Goal: Task Accomplishment & Management: Use online tool/utility

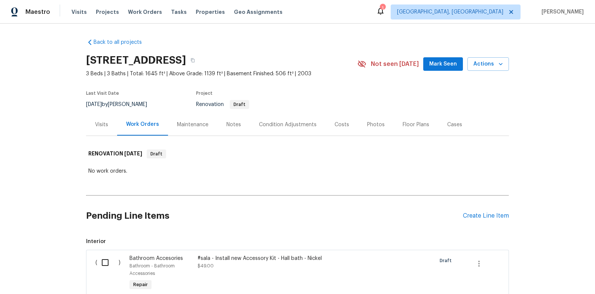
scroll to position [1, 0]
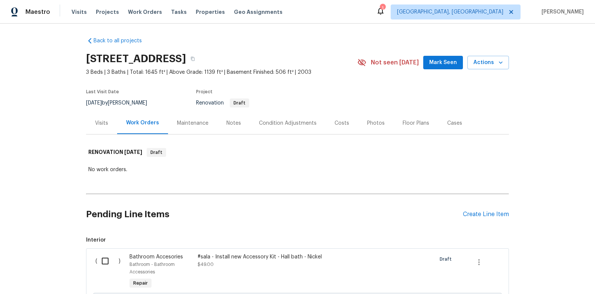
click at [228, 123] on div "Notes" at bounding box center [233, 122] width 15 height 7
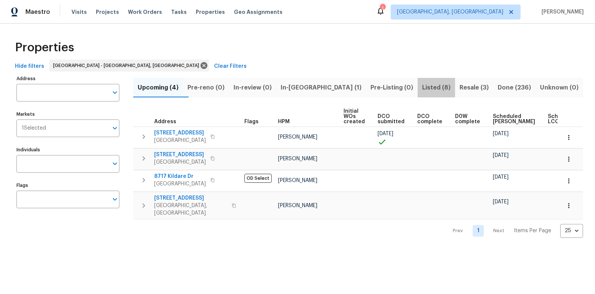
click at [422, 87] on span "Listed (8)" at bounding box center [436, 87] width 28 height 10
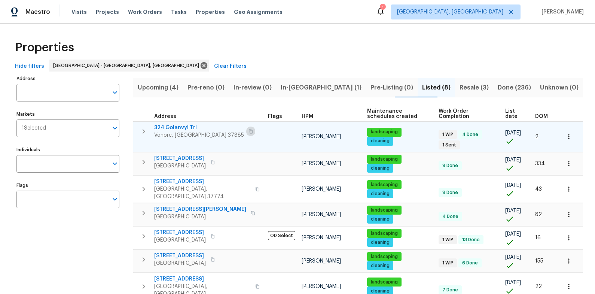
click at [249, 131] on icon "button" at bounding box center [251, 131] width 4 height 4
click at [177, 128] on span "324 Golanvyi Trl" at bounding box center [199, 127] width 90 height 7
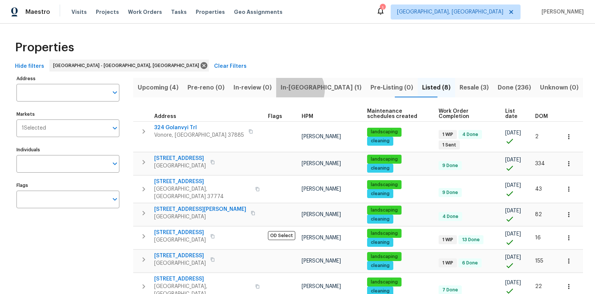
click at [314, 89] on span "In-reno (1)" at bounding box center [320, 87] width 81 height 10
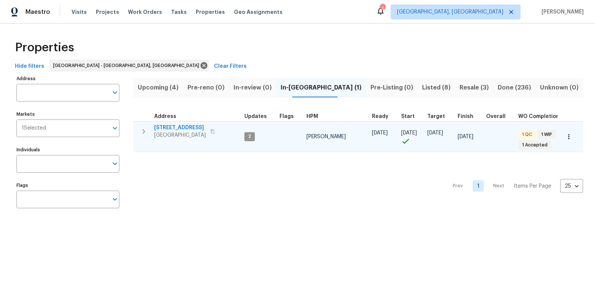
click at [177, 126] on span "411 S Maple St" at bounding box center [180, 127] width 52 height 7
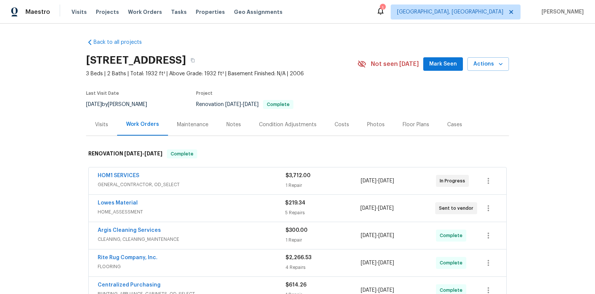
click at [224, 124] on div "Notes" at bounding box center [233, 124] width 33 height 22
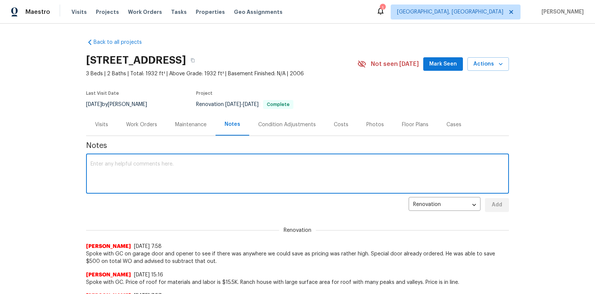
click at [224, 165] on textarea at bounding box center [298, 174] width 414 height 26
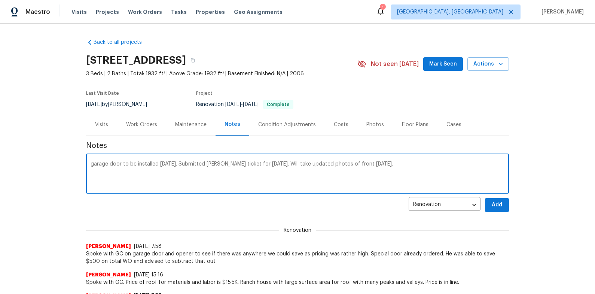
type textarea "garage door to be installed [DATE]. Submitted [PERSON_NAME] ticket for [DATE]. …"
click at [502, 202] on span "Add" at bounding box center [497, 204] width 12 height 9
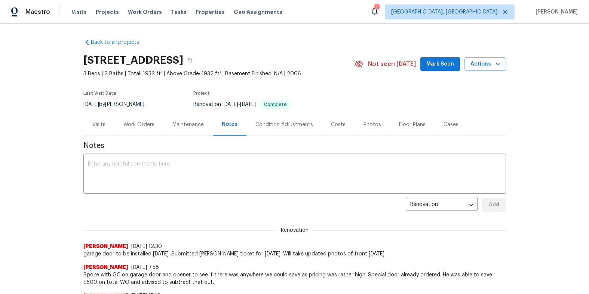
click at [342, 103] on section "[STREET_ADDRESS] 3 Beds | 2 Baths | Total: 1932 ft² | Above Grade: 1932 ft² | B…" at bounding box center [294, 81] width 423 height 63
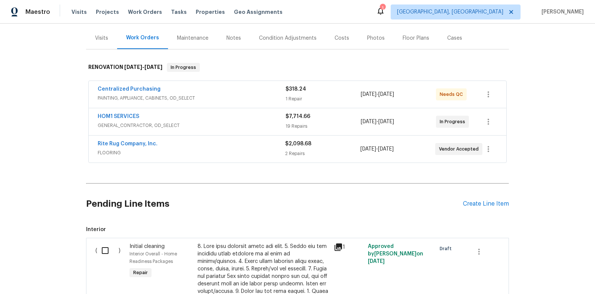
scroll to position [156, 0]
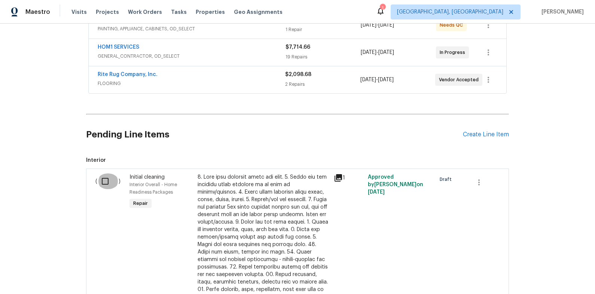
click at [105, 178] on input "checkbox" at bounding box center [107, 181] width 21 height 16
checkbox input "true"
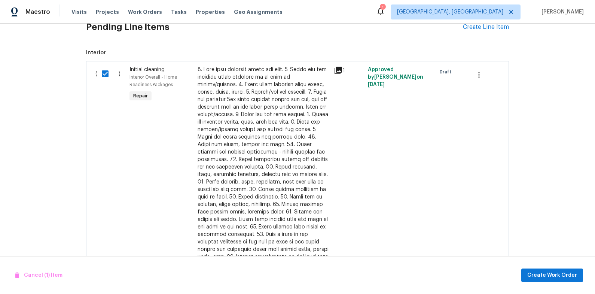
scroll to position [282, 0]
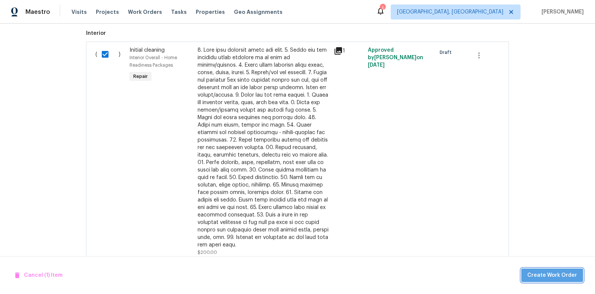
click at [560, 275] on span "Create Work Order" at bounding box center [552, 274] width 50 height 9
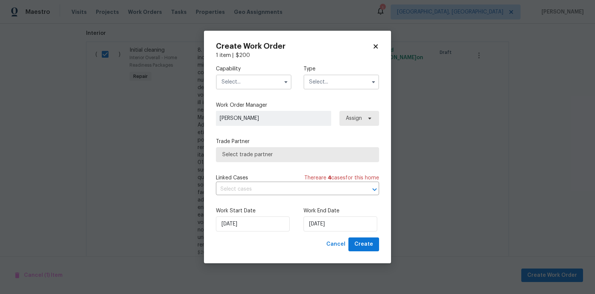
click at [276, 82] on input "text" at bounding box center [254, 81] width 76 height 15
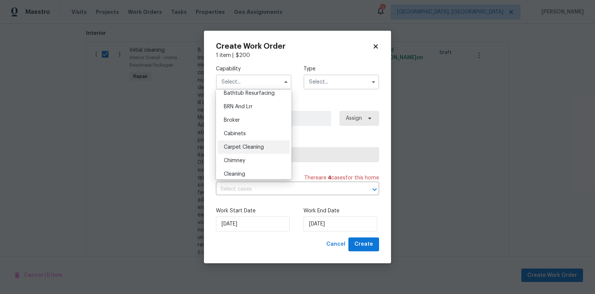
scroll to position [45, 0]
click at [263, 162] on div "Cleaning" at bounding box center [254, 160] width 72 height 13
type input "Cleaning"
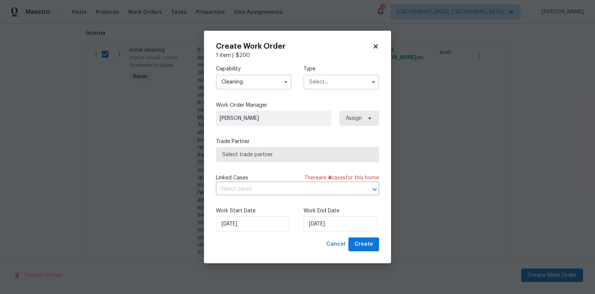
click at [321, 79] on input "text" at bounding box center [341, 81] width 76 height 15
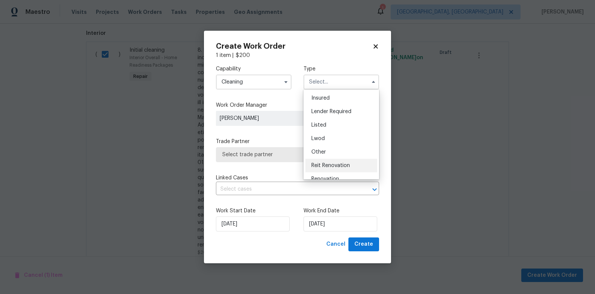
scroll to position [77, 0]
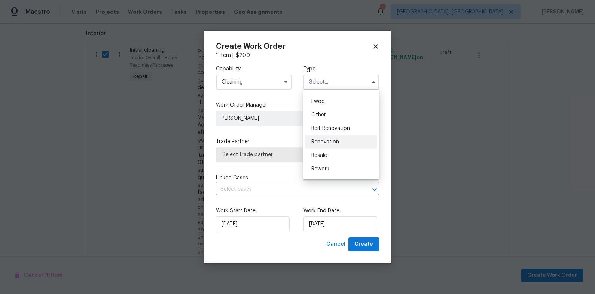
click at [346, 142] on div "Renovation" at bounding box center [341, 141] width 72 height 13
type input "Renovation"
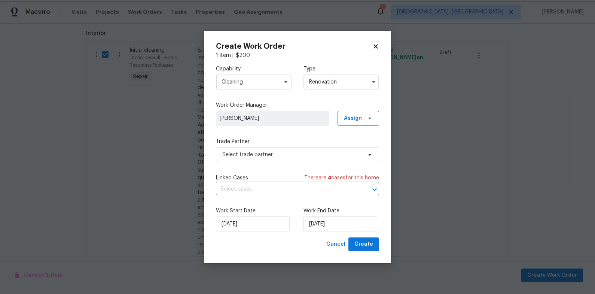
scroll to position [0, 0]
click at [303, 156] on span "Select trade partner" at bounding box center [291, 154] width 139 height 7
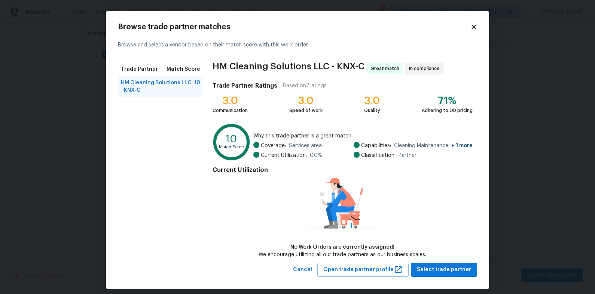
scroll to position [6, 0]
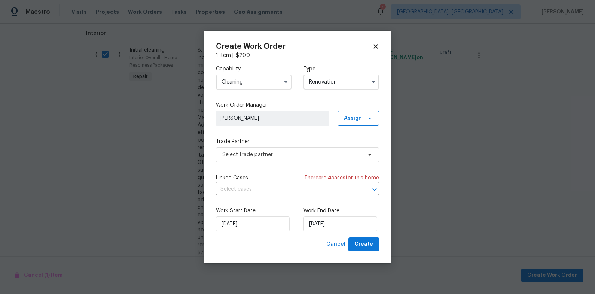
click at [522, 47] on body "Maestro Visits Projects Work Orders Tasks Properties Geo Assignments 1 Knoxvill…" at bounding box center [297, 147] width 595 height 294
checkbox input "false"
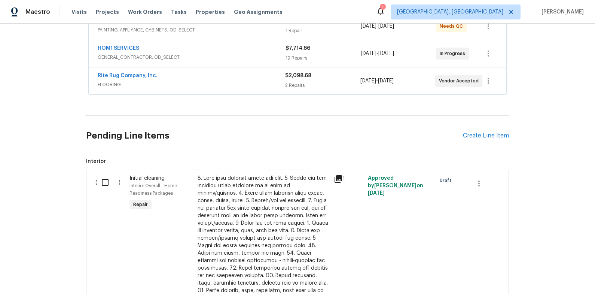
scroll to position [106, 0]
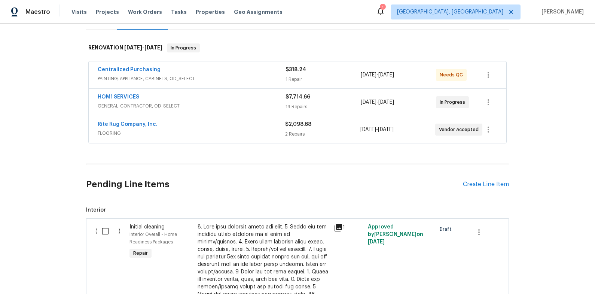
click at [227, 95] on div "HOM1 SERVICES" at bounding box center [192, 97] width 188 height 9
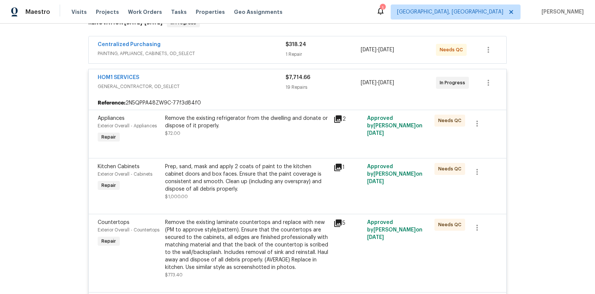
scroll to position [132, 0]
click at [260, 138] on div "Remove the existing refrigerator from the dwelling and donate or dispose of it …" at bounding box center [247, 128] width 168 height 34
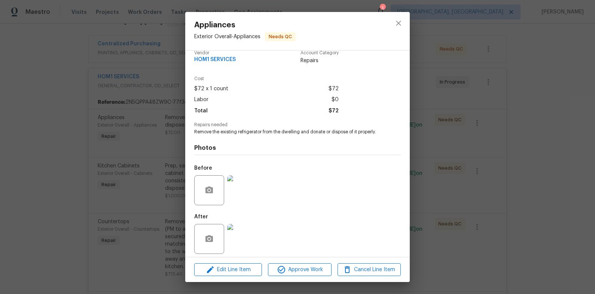
scroll to position [13, 0]
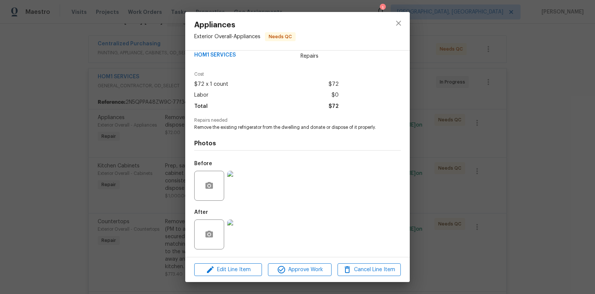
click at [444, 156] on div "Appliances Exterior Overall - Appliances Needs QC Vendor HOM1 SERVICES Account …" at bounding box center [297, 147] width 595 height 294
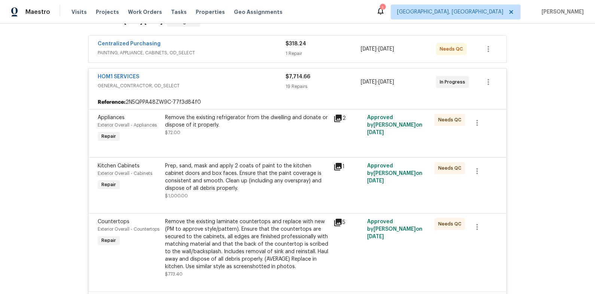
click at [198, 169] on div "Prep, sand, mask and apply 2 coats of paint to the kitchen cabinet doors and bo…" at bounding box center [247, 177] width 164 height 30
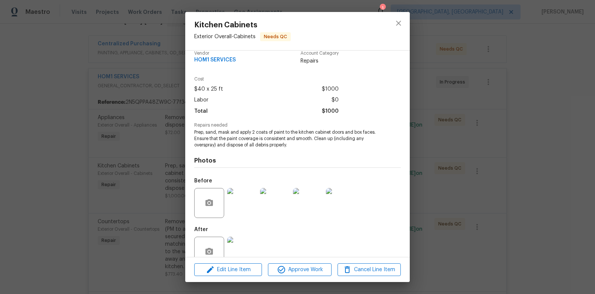
scroll to position [26, 0]
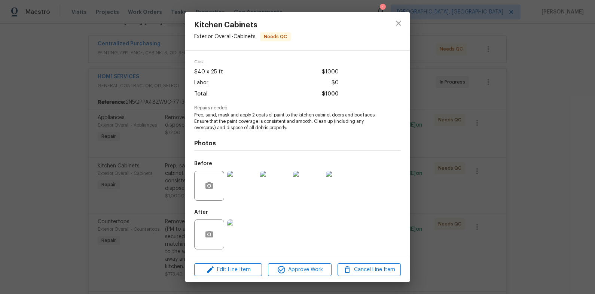
click at [243, 227] on img at bounding box center [242, 234] width 30 height 30
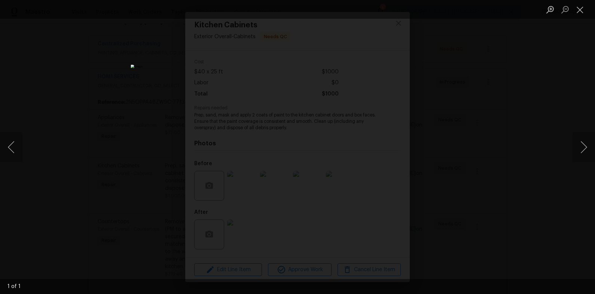
click at [463, 204] on div "Lightbox" at bounding box center [297, 147] width 595 height 294
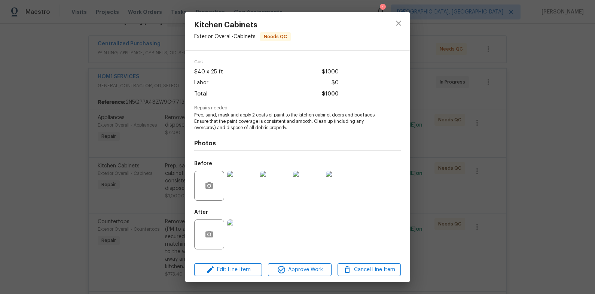
click at [463, 204] on div "Kitchen Cabinets Exterior Overall - Cabinets Needs QC Vendor HOM1 SERVICES Acco…" at bounding box center [297, 147] width 595 height 294
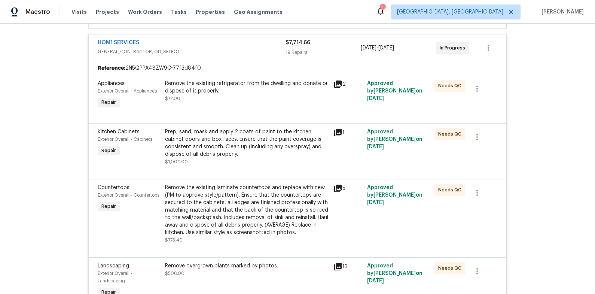
scroll to position [197, 0]
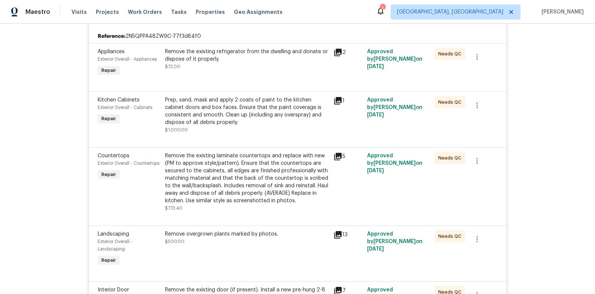
click at [260, 180] on div "Remove the existing laminate countertops and replace with new (PM to approve st…" at bounding box center [247, 178] width 164 height 52
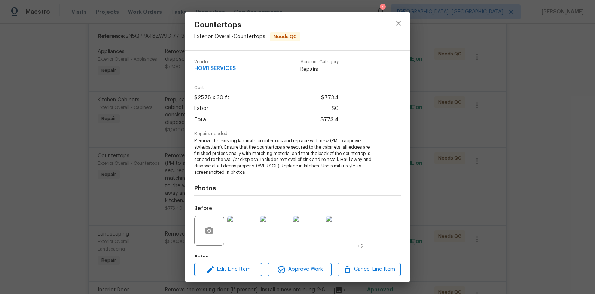
scroll to position [45, 0]
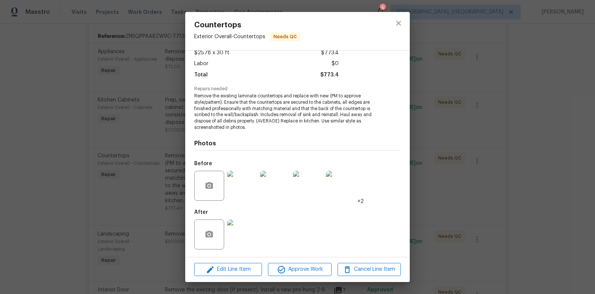
click at [243, 228] on img at bounding box center [242, 234] width 30 height 30
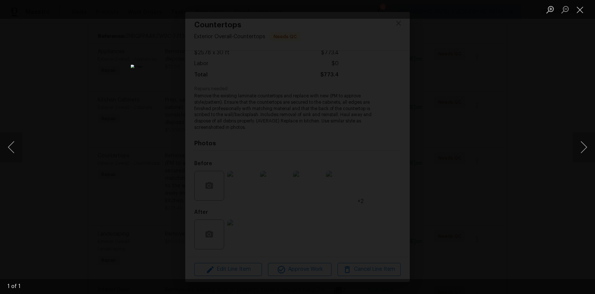
click at [507, 204] on div "Lightbox" at bounding box center [297, 147] width 595 height 294
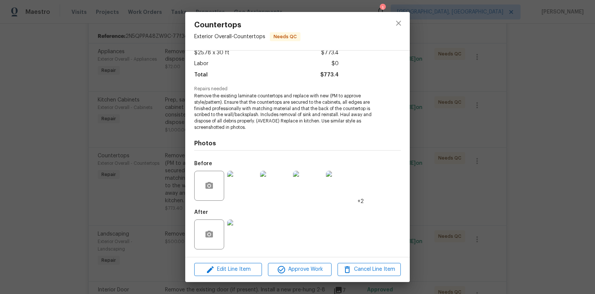
click at [507, 204] on div "Countertops Exterior Overall - Countertops Needs QC Vendor HOM1 SERVICES Accoun…" at bounding box center [297, 147] width 595 height 294
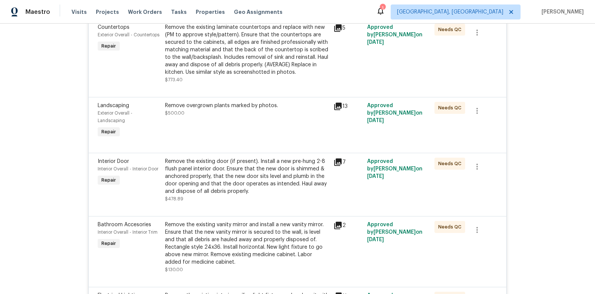
scroll to position [331, 0]
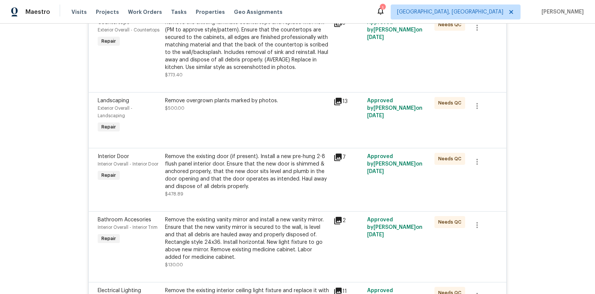
click at [244, 123] on div "Remove overgrown plants marked by photos. $500.00" at bounding box center [247, 116] width 168 height 42
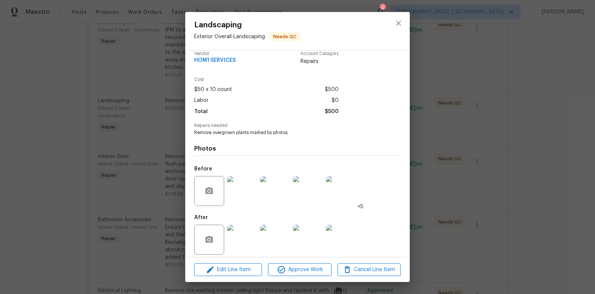
scroll to position [13, 0]
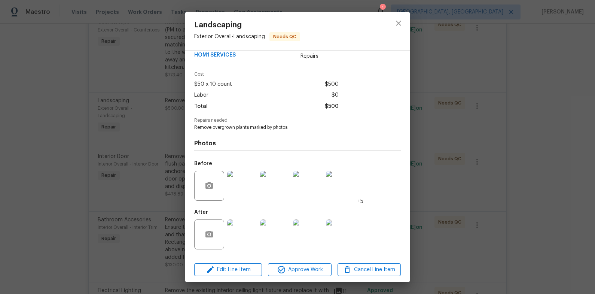
click at [242, 237] on img at bounding box center [242, 234] width 30 height 30
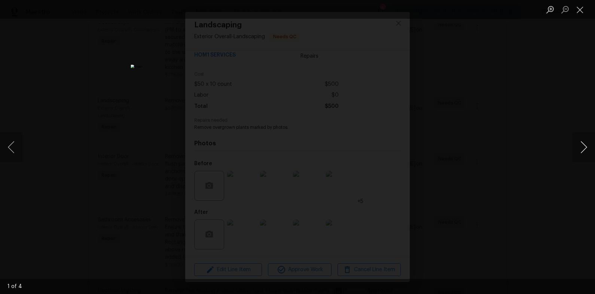
click at [581, 145] on button "Next image" at bounding box center [583, 147] width 22 height 30
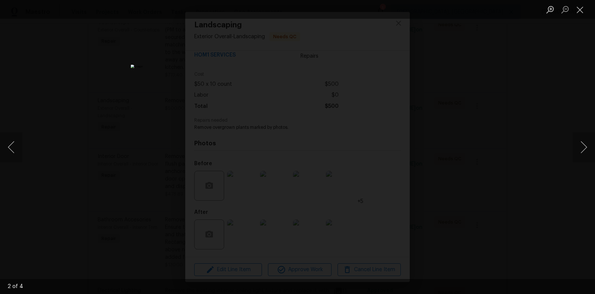
click at [531, 135] on div "Lightbox" at bounding box center [297, 147] width 595 height 294
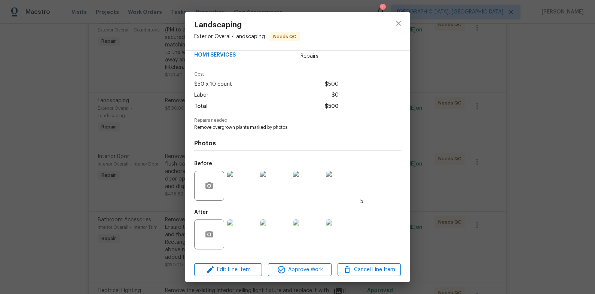
click at [531, 135] on div "Landscaping Exterior Overall - Landscaping Needs QC Vendor HOM1 SERVICES Accoun…" at bounding box center [297, 147] width 595 height 294
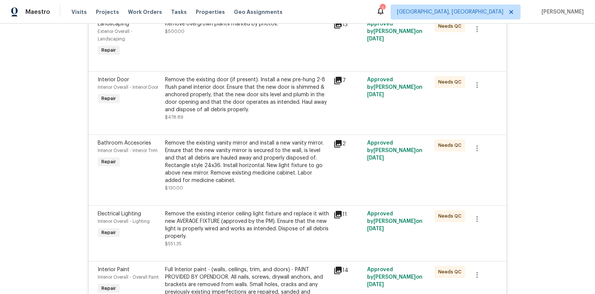
scroll to position [438, 0]
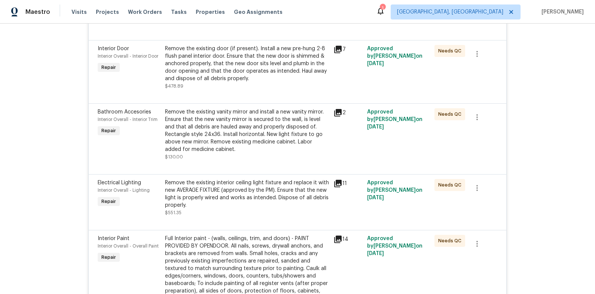
click at [230, 125] on div "Remove the existing vanity mirror and install a new vanity mirror. Ensure that …" at bounding box center [247, 130] width 164 height 45
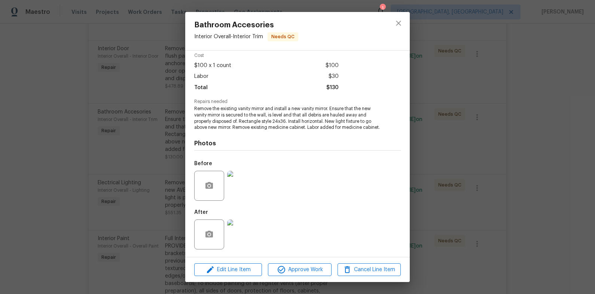
scroll to position [39, 0]
click at [248, 229] on img at bounding box center [242, 234] width 30 height 30
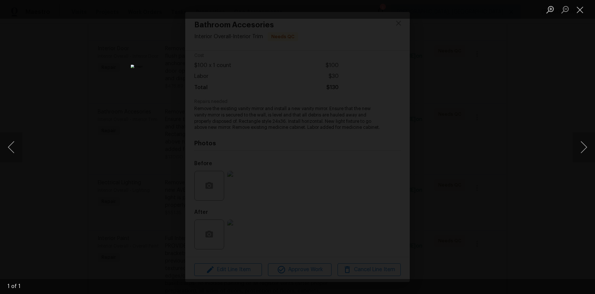
click at [497, 199] on div "Lightbox" at bounding box center [297, 147] width 595 height 294
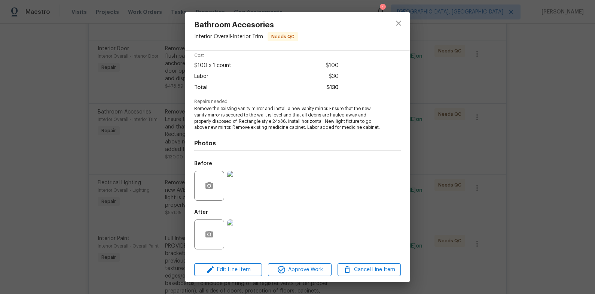
click at [498, 198] on div "Bathroom Accesories Interior Overall - Interior Trim Needs QC Vendor HOM1 SERVI…" at bounding box center [297, 147] width 595 height 294
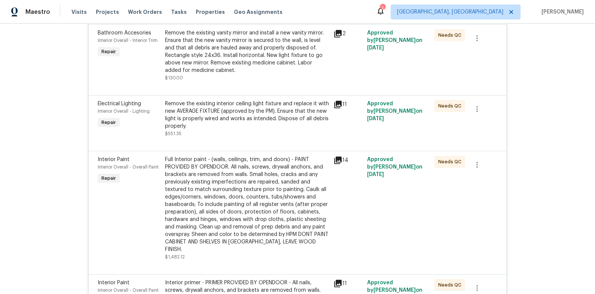
scroll to position [545, 0]
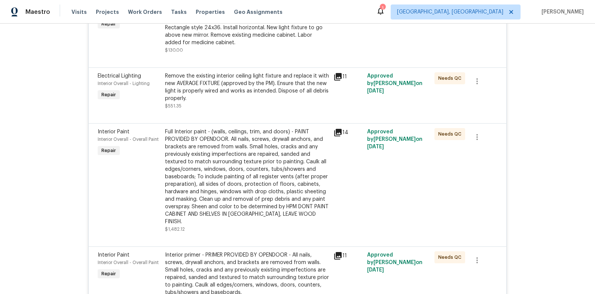
click at [242, 163] on div "Full Interior paint - (walls, ceilings, trim, and doors) - PAINT PROVIDED BY OP…" at bounding box center [247, 176] width 164 height 97
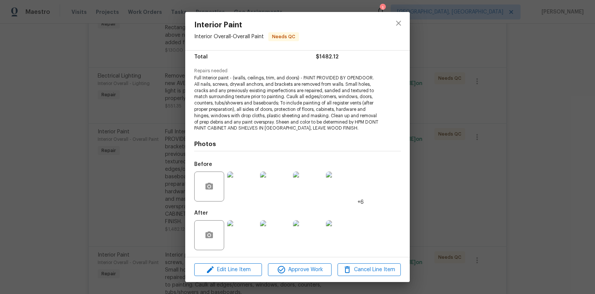
scroll to position [64, 0]
click at [242, 229] on img at bounding box center [242, 234] width 30 height 30
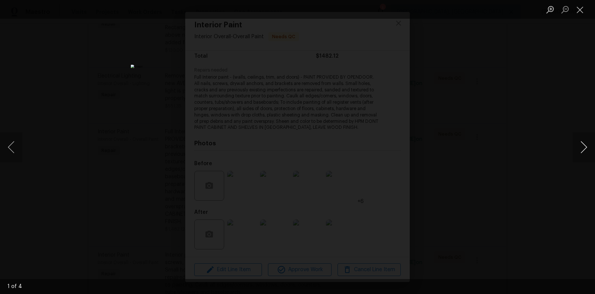
click at [581, 147] on button "Next image" at bounding box center [583, 147] width 22 height 30
click at [525, 143] on div "Lightbox" at bounding box center [297, 147] width 595 height 294
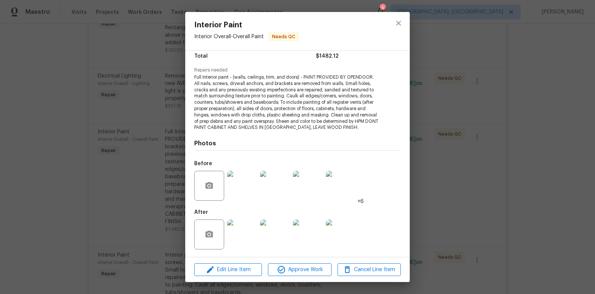
click at [524, 143] on div "Interior Paint Interior Overall - Overall Paint Needs QC Vendor HOM1 SERVICES A…" at bounding box center [297, 147] width 595 height 294
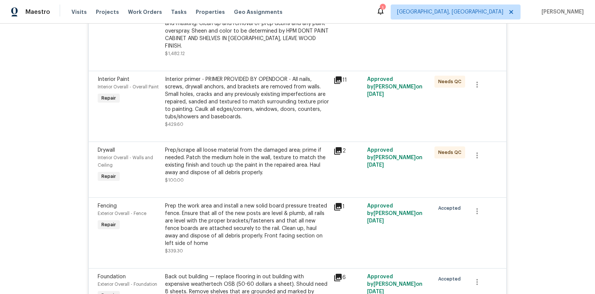
scroll to position [721, 0]
click at [248, 152] on div "Prep/scrape all loose material from the damaged area; prime if needed. Patch th…" at bounding box center [247, 161] width 164 height 30
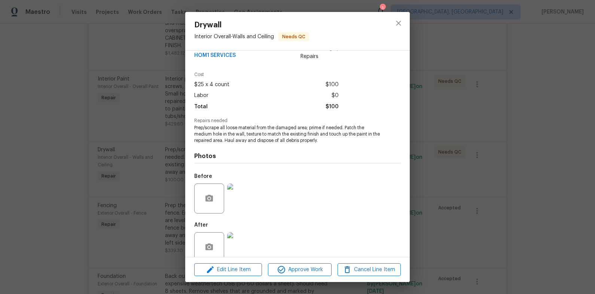
scroll to position [26, 0]
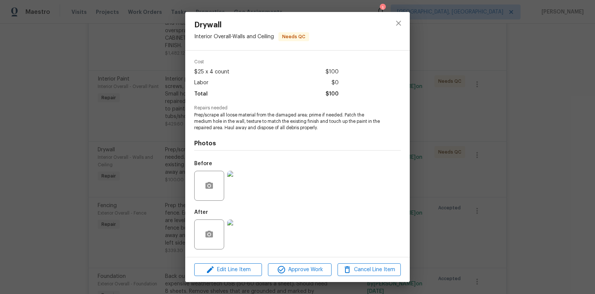
click at [251, 231] on img at bounding box center [242, 234] width 30 height 30
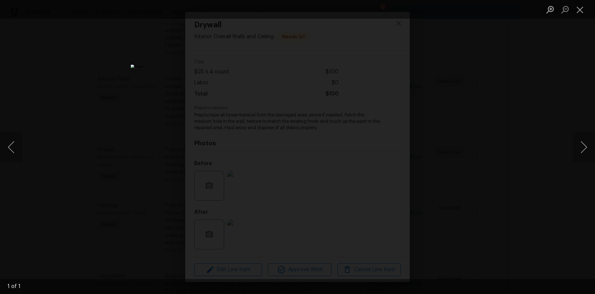
click at [523, 201] on div "Lightbox" at bounding box center [297, 147] width 595 height 294
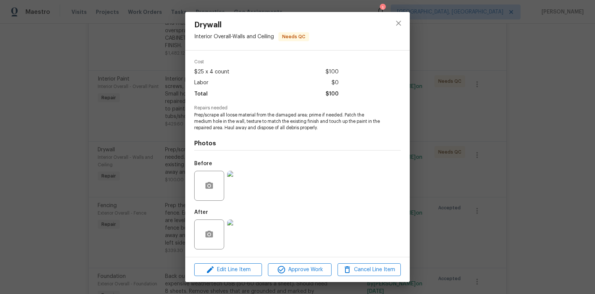
click at [523, 201] on div "Drywall Interior Overall - Walls and Ceiling Needs QC Vendor HOM1 SERVICES Acco…" at bounding box center [297, 147] width 595 height 294
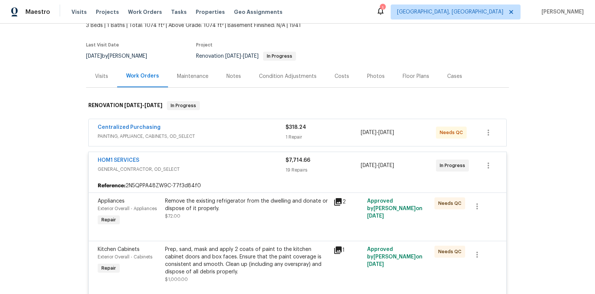
scroll to position [0, 0]
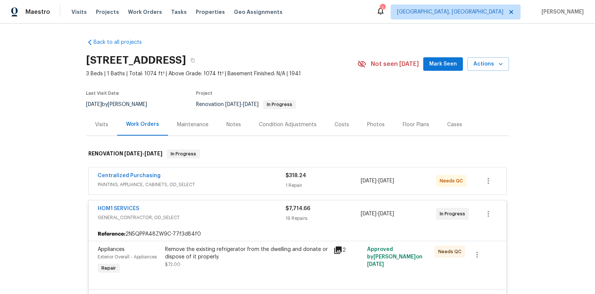
click at [234, 207] on div "HOM1 SERVICES" at bounding box center [192, 209] width 188 height 9
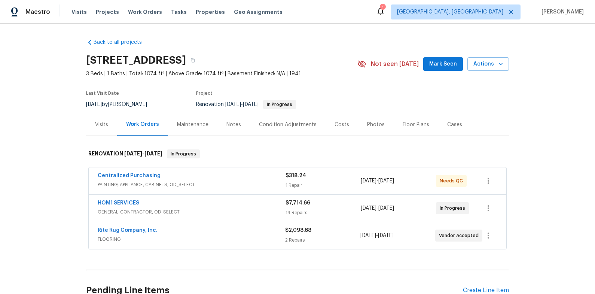
click at [220, 200] on div "HOM1 SERVICES" at bounding box center [192, 203] width 188 height 9
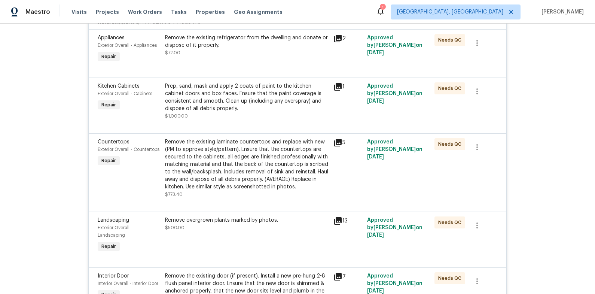
scroll to position [213, 0]
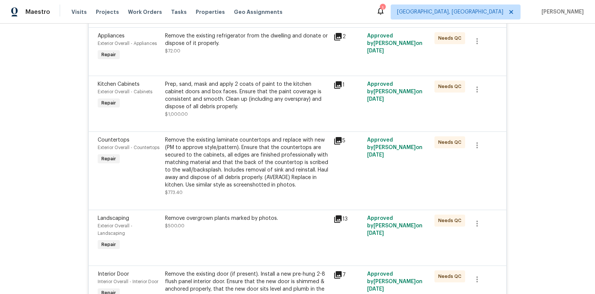
click at [230, 167] on div "Remove the existing laminate countertops and replace with new (PM to approve st…" at bounding box center [247, 162] width 164 height 52
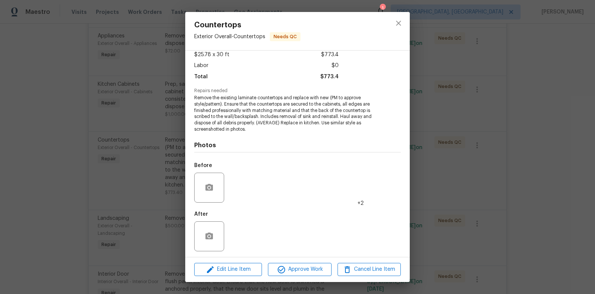
scroll to position [45, 0]
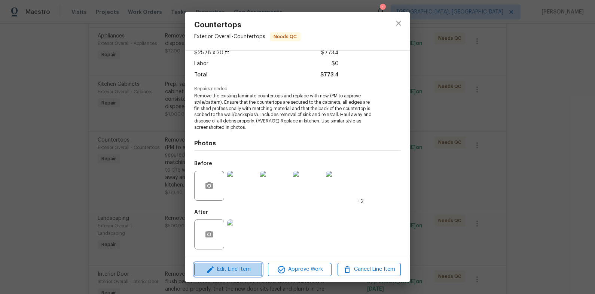
click at [246, 270] on span "Edit Line Item" at bounding box center [227, 268] width 63 height 9
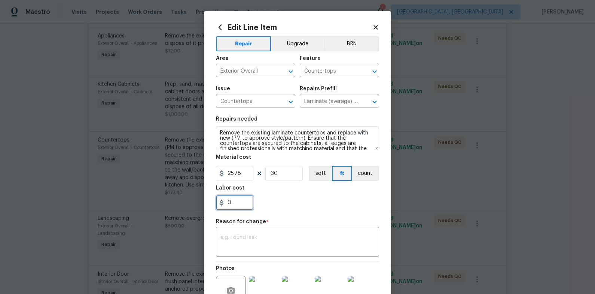
click at [236, 202] on input "0" at bounding box center [234, 202] width 37 height 15
type input "200"
click at [269, 237] on textarea at bounding box center [297, 242] width 154 height 16
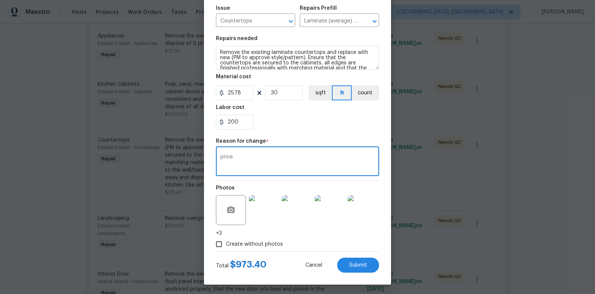
scroll to position [82, 0]
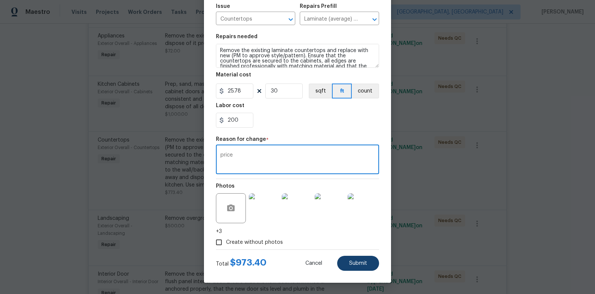
type textarea "price"
click at [353, 260] on span "Submit" at bounding box center [358, 263] width 18 height 6
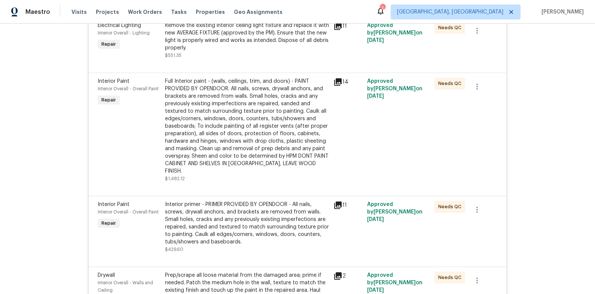
scroll to position [656, 0]
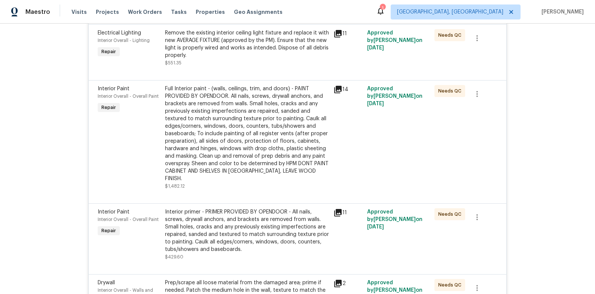
click at [236, 143] on div "Full Interior paint - (walls, ceilings, trim, and doors) - PAINT PROVIDED BY OP…" at bounding box center [247, 133] width 164 height 97
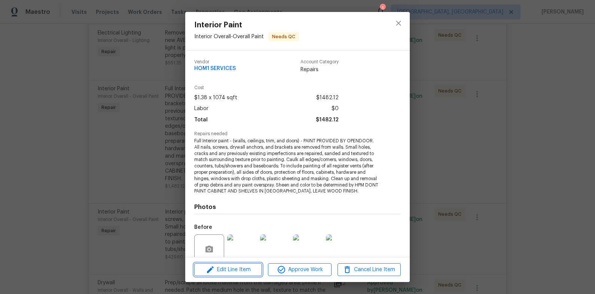
click at [243, 265] on span "Edit Line Item" at bounding box center [227, 269] width 63 height 9
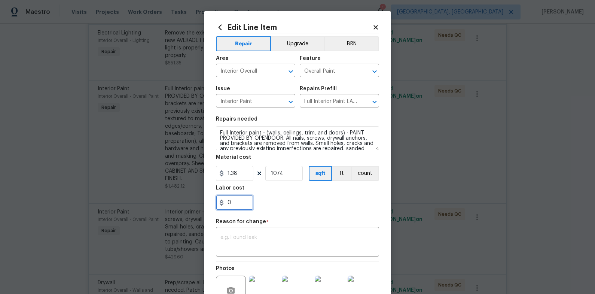
click at [237, 202] on input "0" at bounding box center [234, 202] width 37 height 15
type input "350"
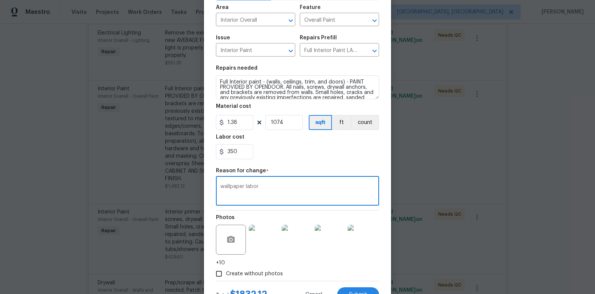
scroll to position [82, 0]
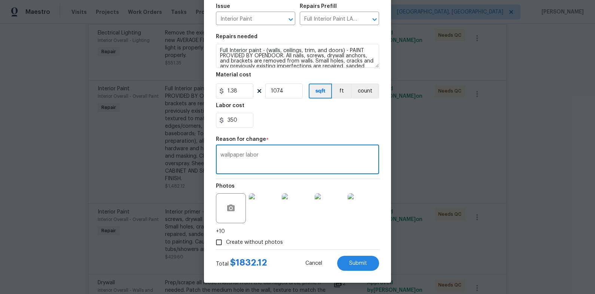
type textarea "wallpaper labor"
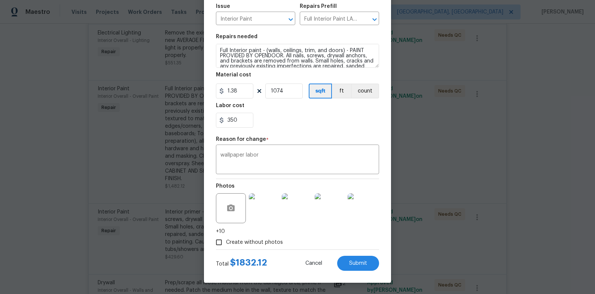
click at [292, 257] on div "Total $ 1832.12 Cancel Submit" at bounding box center [297, 259] width 163 height 21
click at [358, 260] on span "Submit" at bounding box center [358, 263] width 18 height 6
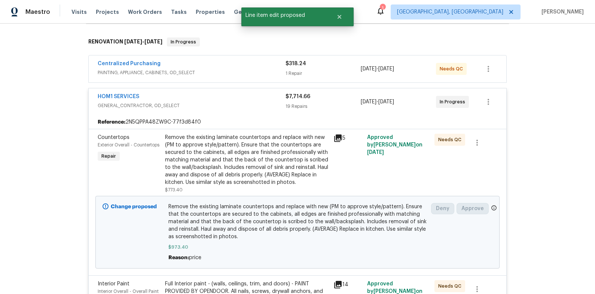
scroll to position [31, 0]
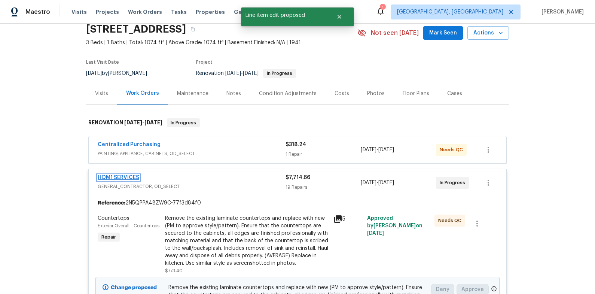
click at [132, 175] on link "HOM1 SERVICES" at bounding box center [119, 177] width 42 height 5
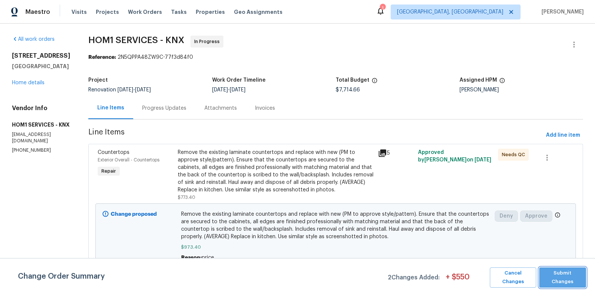
click at [570, 277] on span "Submit Changes" at bounding box center [562, 277] width 39 height 17
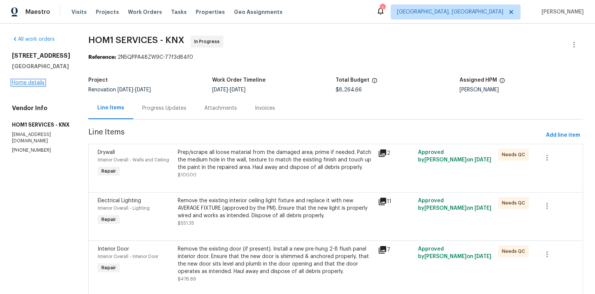
click at [34, 85] on link "Home details" at bounding box center [28, 82] width 33 height 5
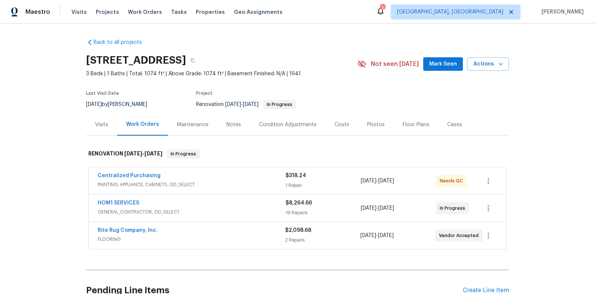
click at [340, 123] on div "Costs" at bounding box center [341, 124] width 15 height 7
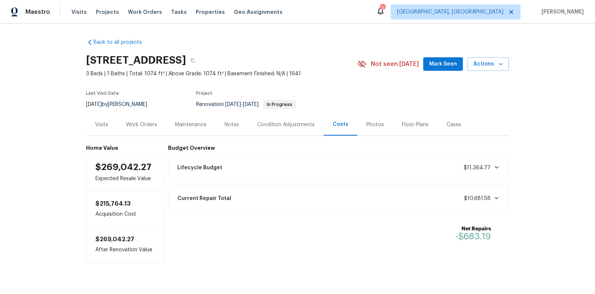
click at [141, 118] on div "Work Orders" at bounding box center [141, 124] width 49 height 22
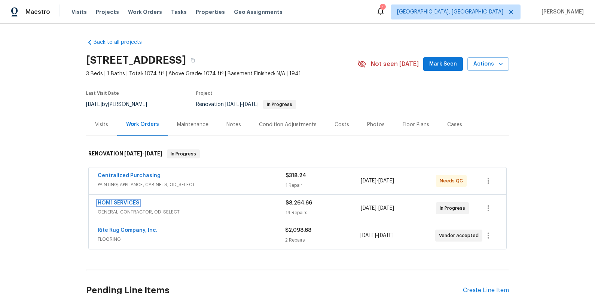
click at [128, 203] on link "HOM1 SERVICES" at bounding box center [119, 202] width 42 height 5
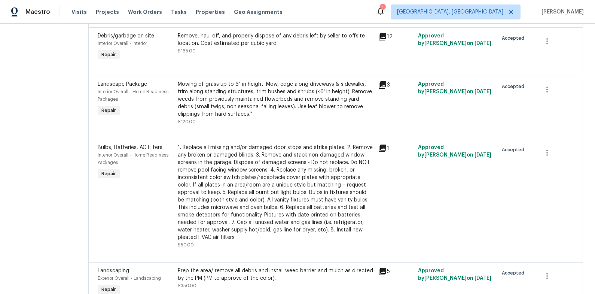
scroll to position [846, 0]
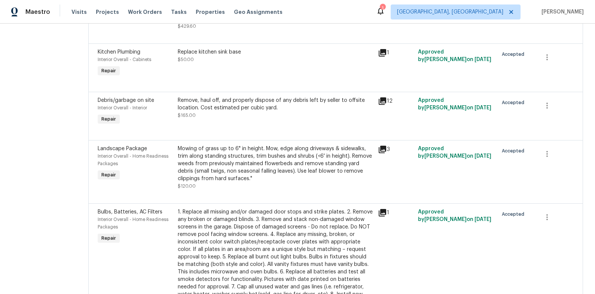
click at [245, 162] on div "Mowing of grass up to 6" in height. Mow, edge along driveways & sidewalks, trim…" at bounding box center [276, 163] width 196 height 37
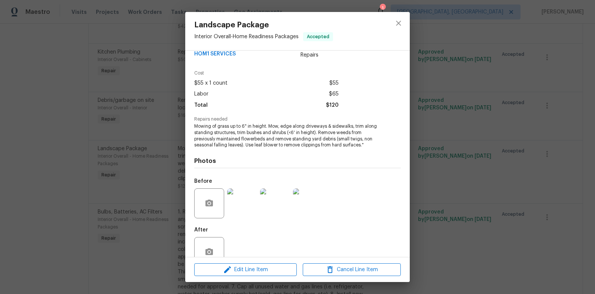
scroll to position [32, 0]
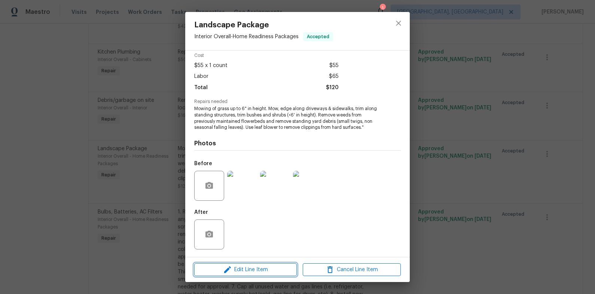
click at [269, 266] on span "Edit Line Item" at bounding box center [245, 269] width 98 height 9
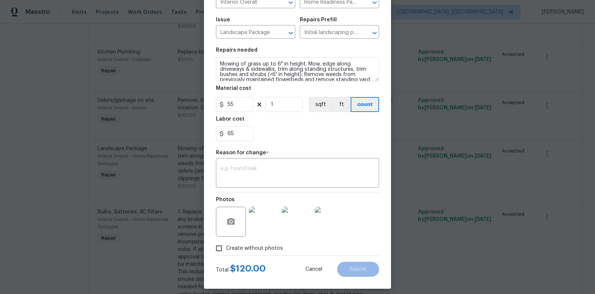
scroll to position [75, 0]
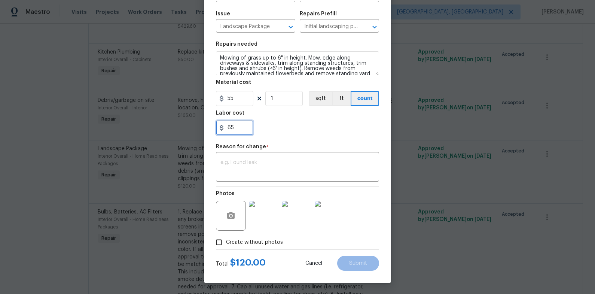
click at [245, 126] on input "65" at bounding box center [234, 127] width 37 height 15
click at [342, 162] on textarea at bounding box center [297, 168] width 154 height 16
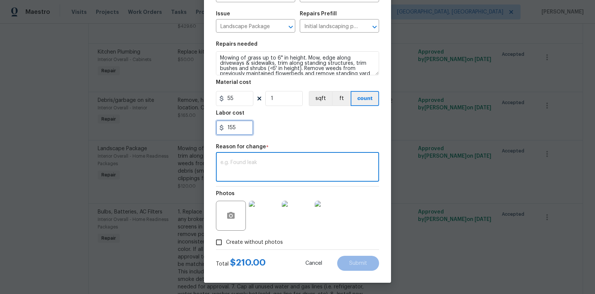
click at [242, 125] on input "155" at bounding box center [234, 127] width 37 height 15
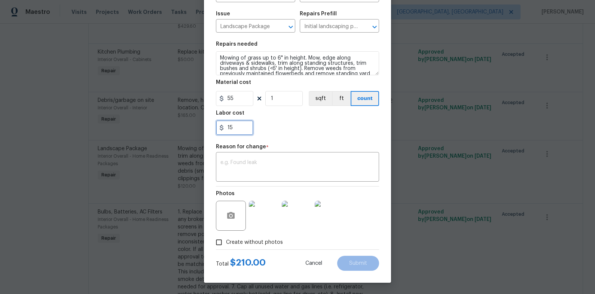
type input "1"
type input "4"
type input "145"
click at [301, 153] on div "Reason for change *" at bounding box center [297, 149] width 163 height 10
click at [299, 160] on textarea at bounding box center [297, 168] width 154 height 16
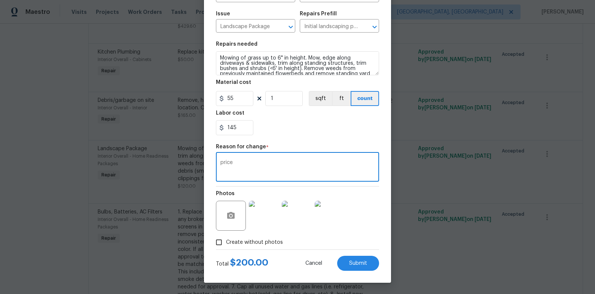
type textarea "price"
click at [365, 194] on div "Photos" at bounding box center [297, 210] width 163 height 49
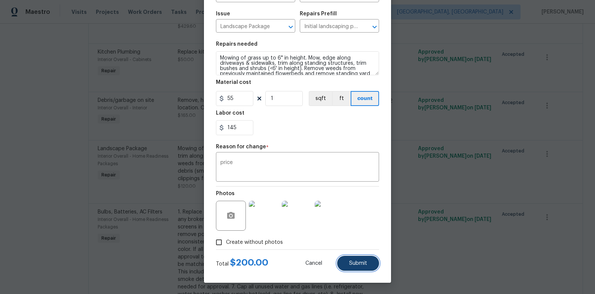
click at [368, 258] on button "Submit" at bounding box center [358, 262] width 42 height 15
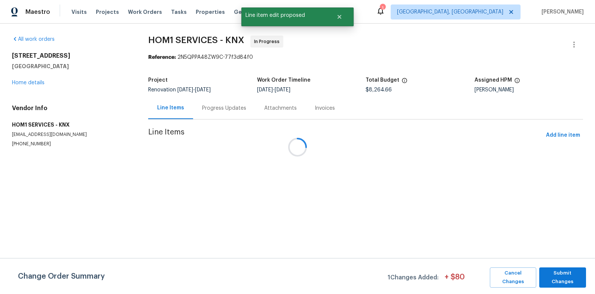
scroll to position [0, 0]
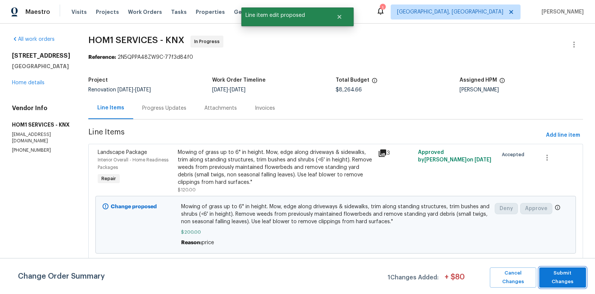
click at [562, 272] on button "Submit Changes" at bounding box center [562, 277] width 47 height 20
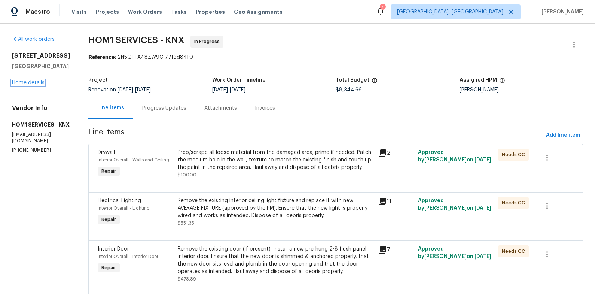
click at [40, 85] on link "Home details" at bounding box center [28, 82] width 33 height 5
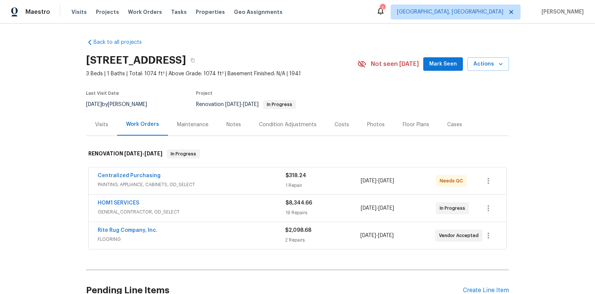
click at [344, 123] on div "Costs" at bounding box center [341, 124] width 15 height 7
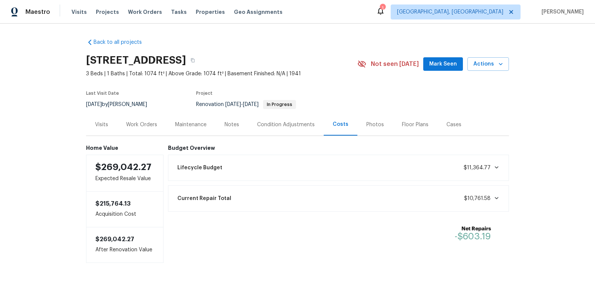
click at [151, 123] on div "Work Orders" at bounding box center [141, 124] width 31 height 7
